Goal: Navigation & Orientation: Find specific page/section

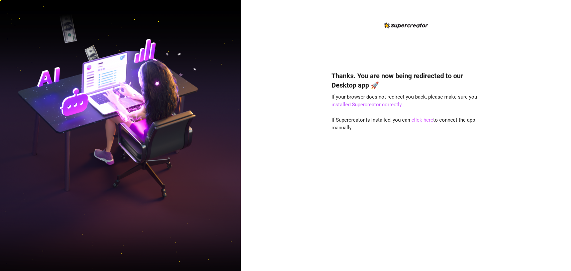
click at [413, 121] on link "click here" at bounding box center [422, 120] width 22 height 6
